Goal: Task Accomplishment & Management: Use online tool/utility

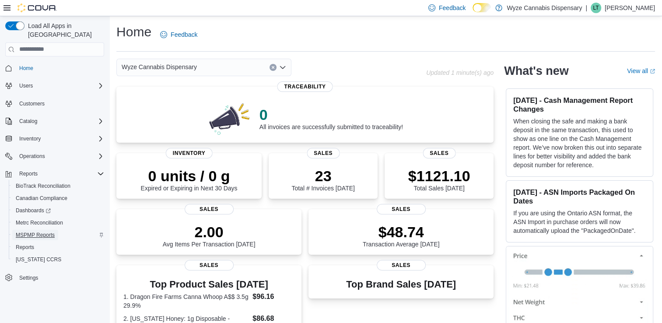
click at [47, 232] on span "MSPMP Reports" at bounding box center [35, 235] width 39 height 7
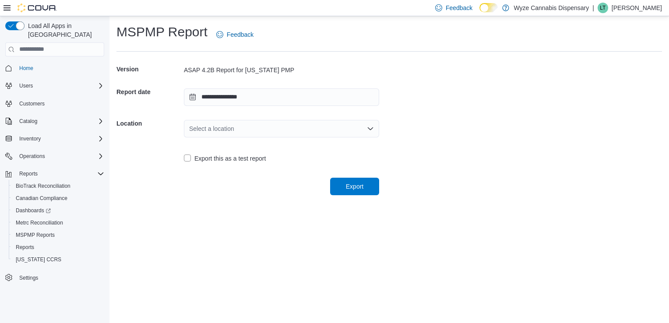
click at [371, 132] on div "Select a location" at bounding box center [281, 129] width 195 height 18
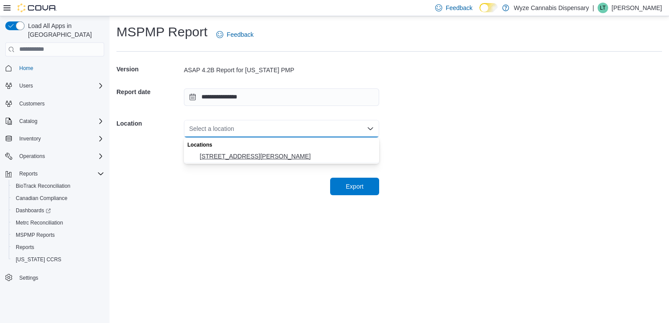
click at [261, 156] on span "2300 S Harper Road" at bounding box center [287, 156] width 174 height 9
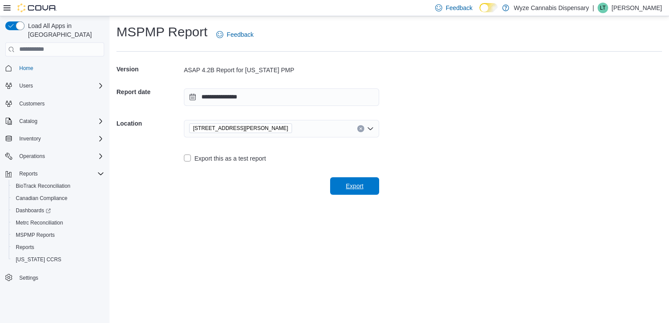
click at [355, 186] on span "Export" at bounding box center [355, 186] width 18 height 9
click at [28, 65] on span "Home" at bounding box center [26, 68] width 14 height 7
